Goal: Task Accomplishment & Management: Complete application form

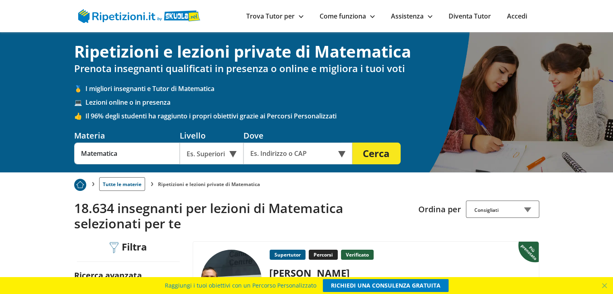
click at [227, 152] on div "Es. Superiori" at bounding box center [212, 154] width 64 height 22
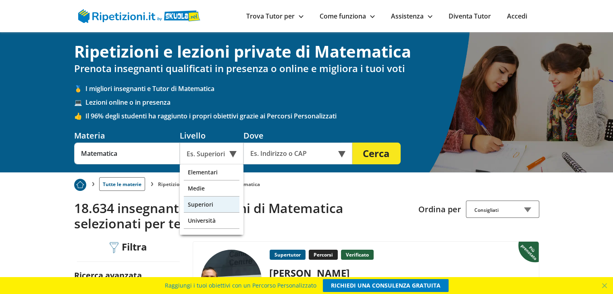
click at [211, 205] on div "Superiori" at bounding box center [212, 205] width 56 height 16
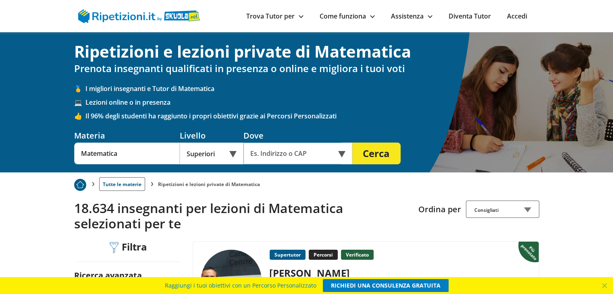
click at [304, 155] on input "text" at bounding box center [292, 154] width 98 height 22
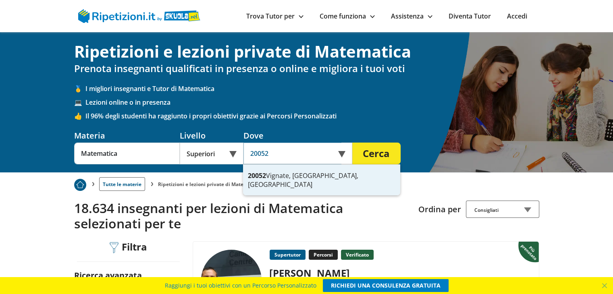
type input "20052"
click at [374, 152] on button "Cerca" at bounding box center [376, 154] width 48 height 22
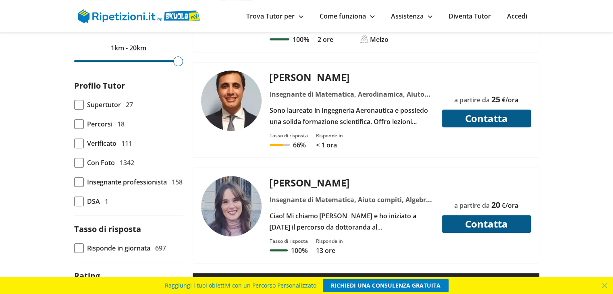
scroll to position [519, 0]
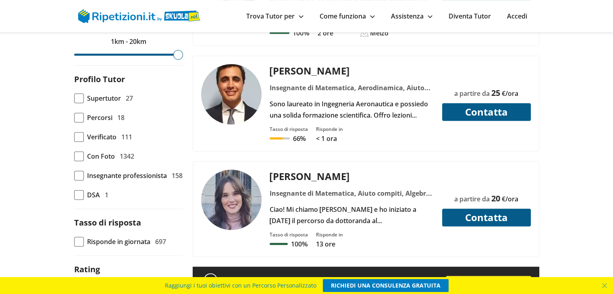
click at [376, 204] on div "Ciao! Mi chiamo [PERSON_NAME] e ho iniziato a [DATE] il percorso da dottoranda …" at bounding box center [351, 215] width 171 height 23
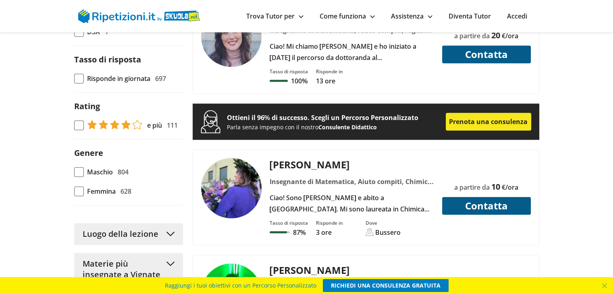
scroll to position [701, 0]
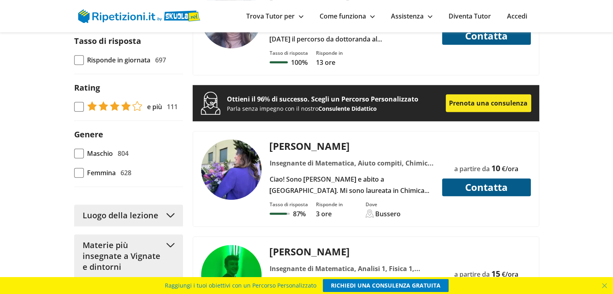
click at [343, 158] on div "Insegnante di Matematica, Aiuto compiti, Chimica, Inglese, Italiano, Storia" at bounding box center [351, 163] width 171 height 11
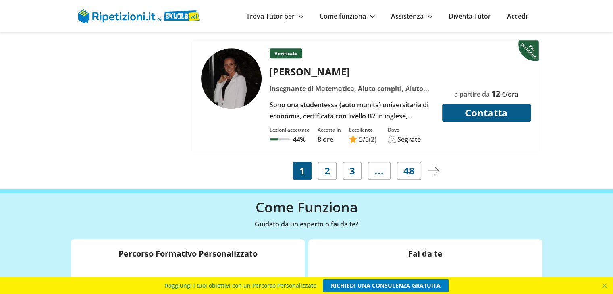
scroll to position [3436, 0]
